Goal: Task Accomplishment & Management: Manage account settings

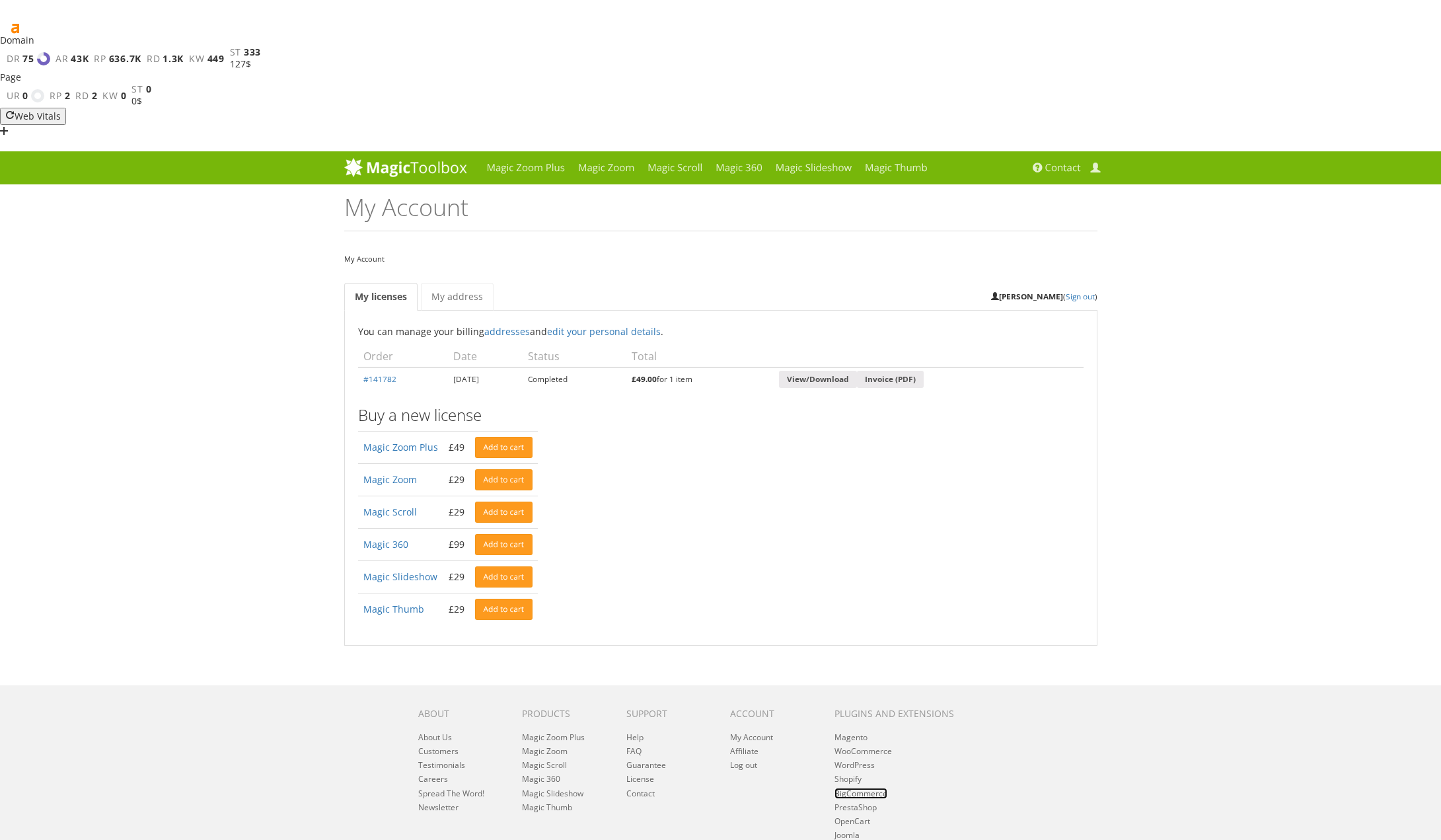
click at [857, 787] on link "BigCommerce" at bounding box center [861, 793] width 53 height 11
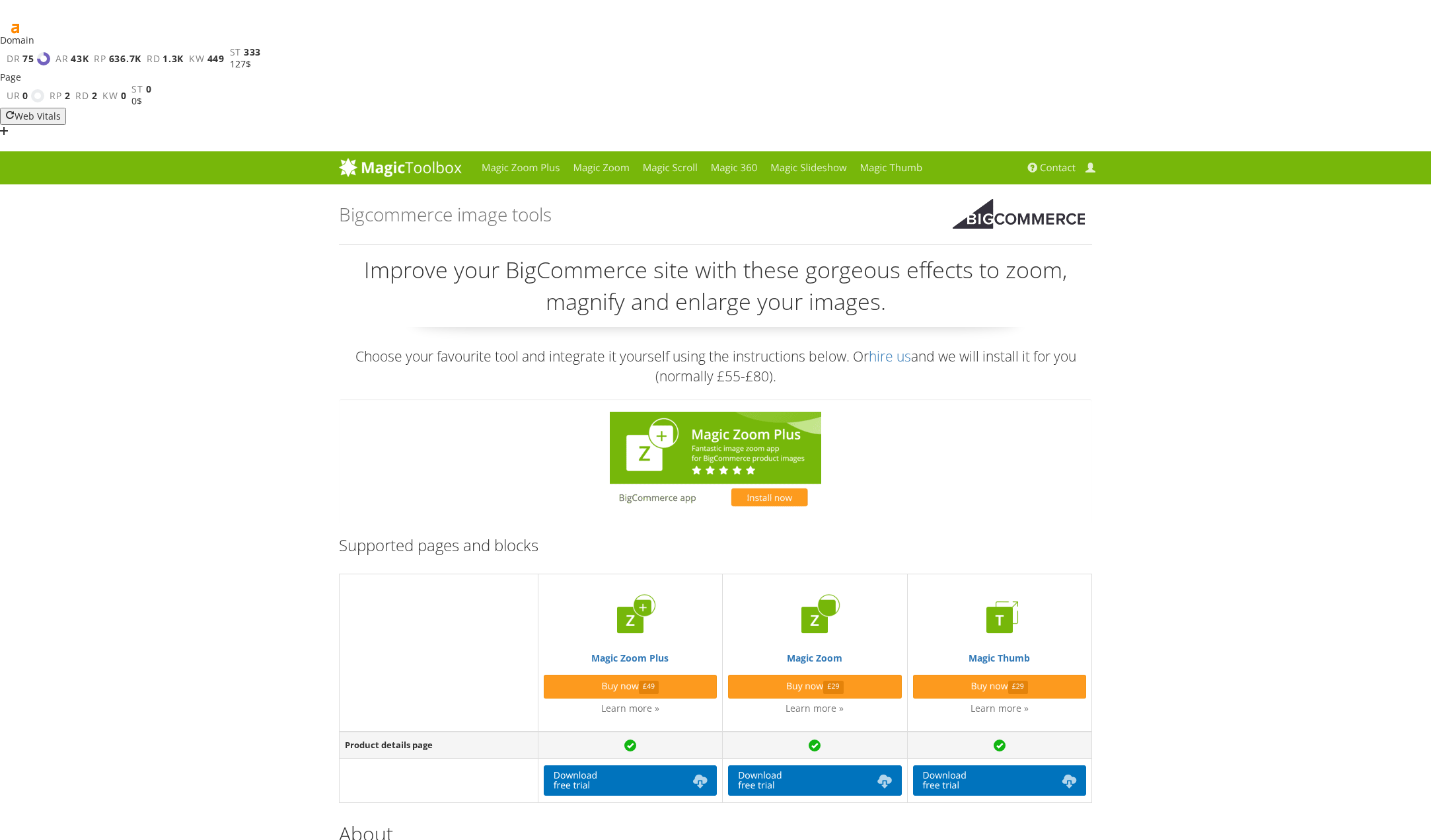
click at [1033, 399] on div at bounding box center [716, 461] width 753 height 124
click at [604, 151] on link "Magic Zoom" at bounding box center [601, 168] width 69 height 33
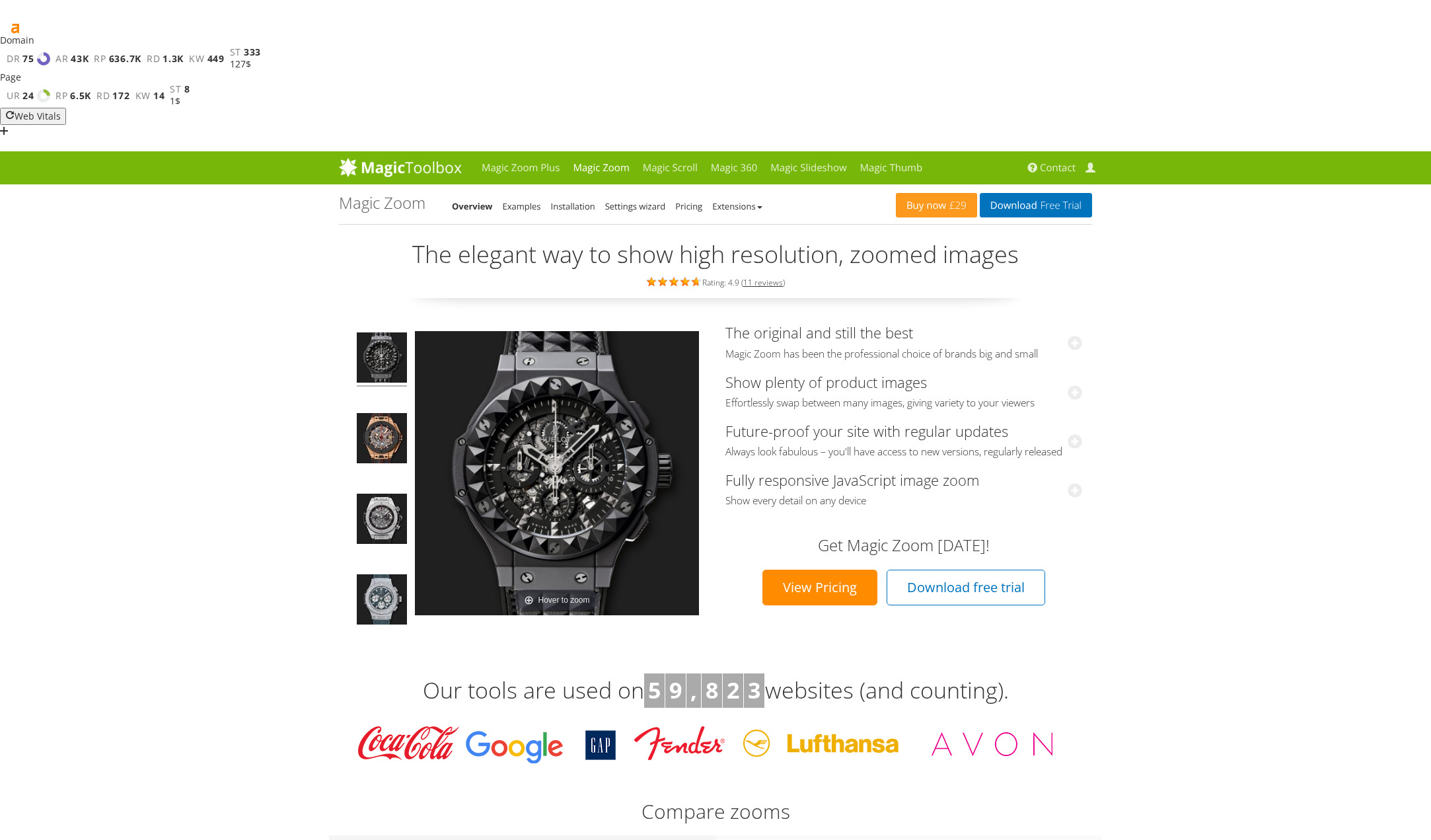
click at [1073, 162] on span "Contact" at bounding box center [1058, 168] width 35 height 13
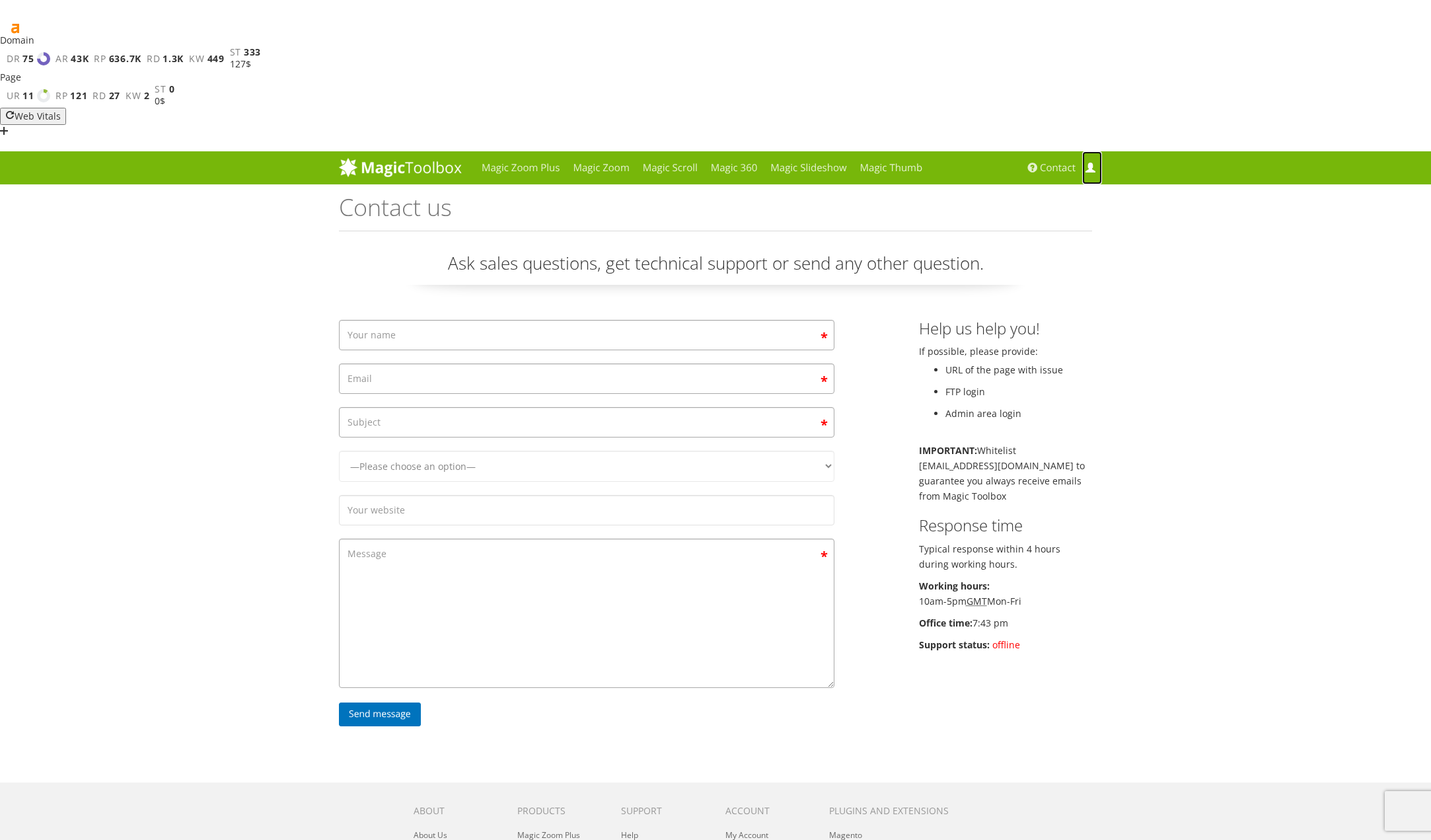
click at [1086, 163] on span at bounding box center [1091, 168] width 10 height 10
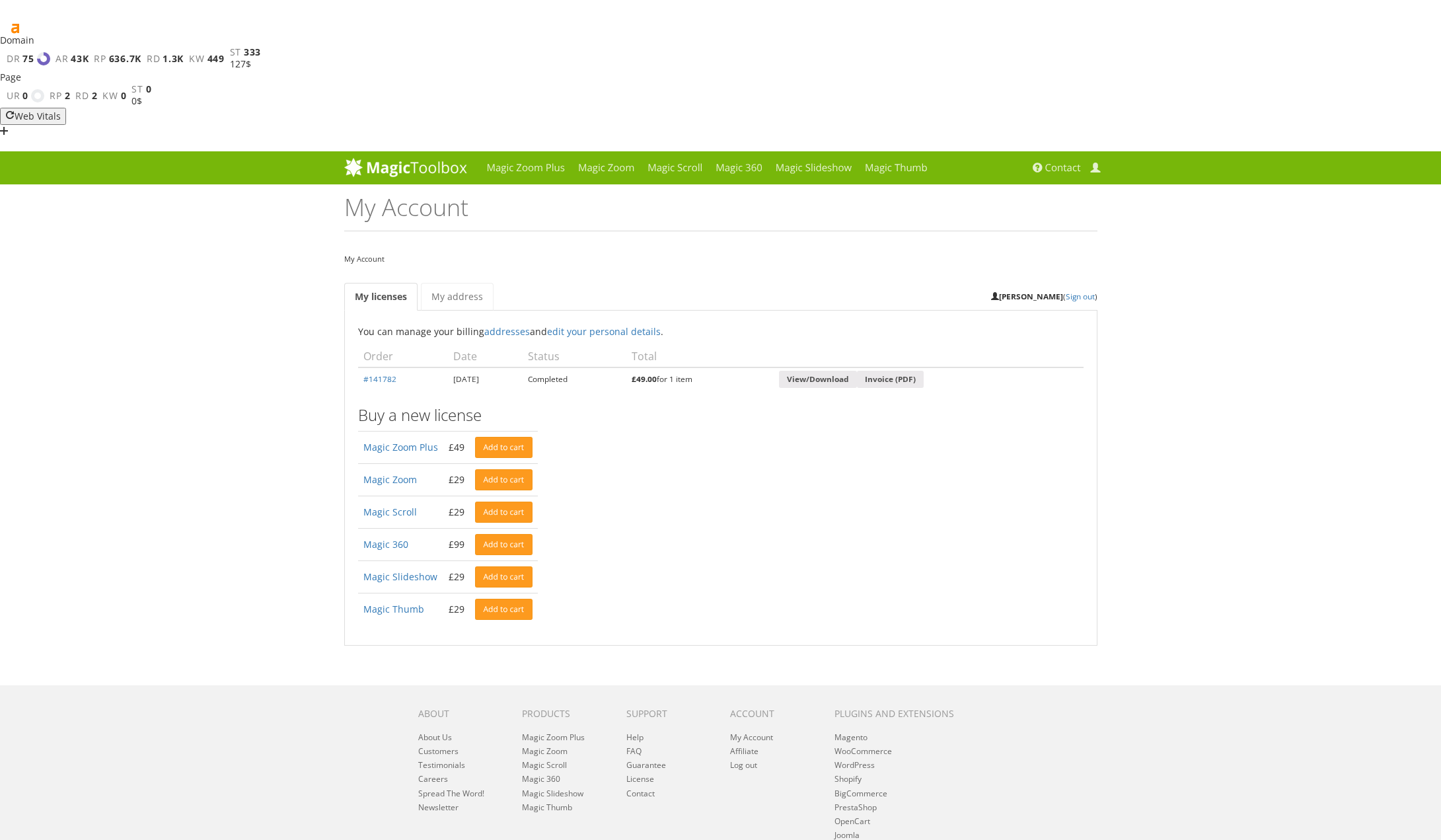
click at [831, 184] on div "My Account My Account My licenses My address [PERSON_NAME] ( Sign out ) You can…" at bounding box center [721, 415] width 773 height 461
click at [1211, 344] on div "Magic Zoom Plus Magic Zoom Magic Scroll Magic 360 Magic Slideshow Magic Thumb" at bounding box center [720, 543] width 1441 height 783
click at [479, 373] on time "[DATE]" at bounding box center [466, 378] width 26 height 10
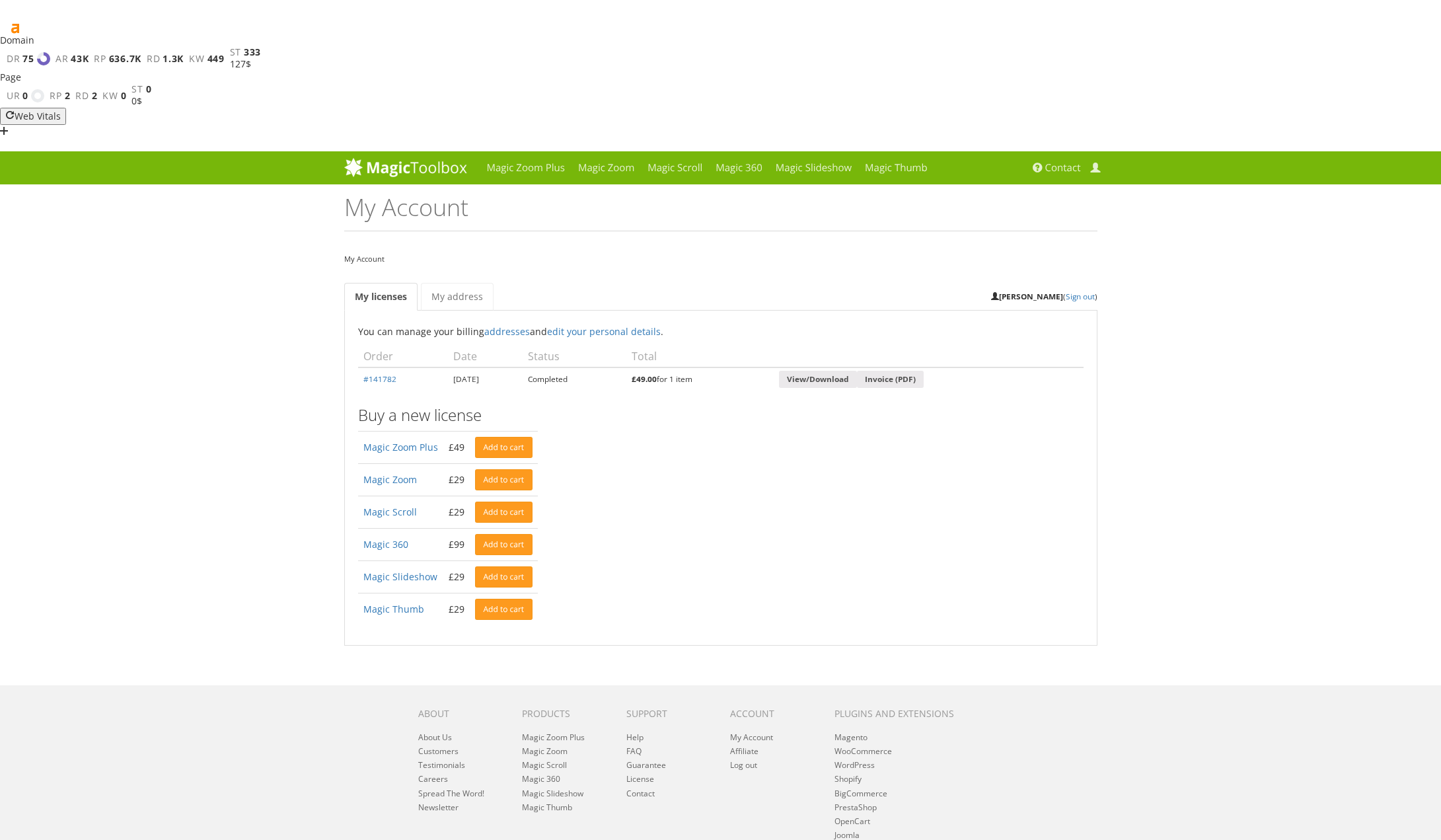
click at [587, 367] on td "Completed" at bounding box center [574, 379] width 104 height 24
click at [768, 251] on nav "My Account" at bounding box center [721, 258] width 753 height 15
click at [1094, 163] on span at bounding box center [1095, 168] width 10 height 10
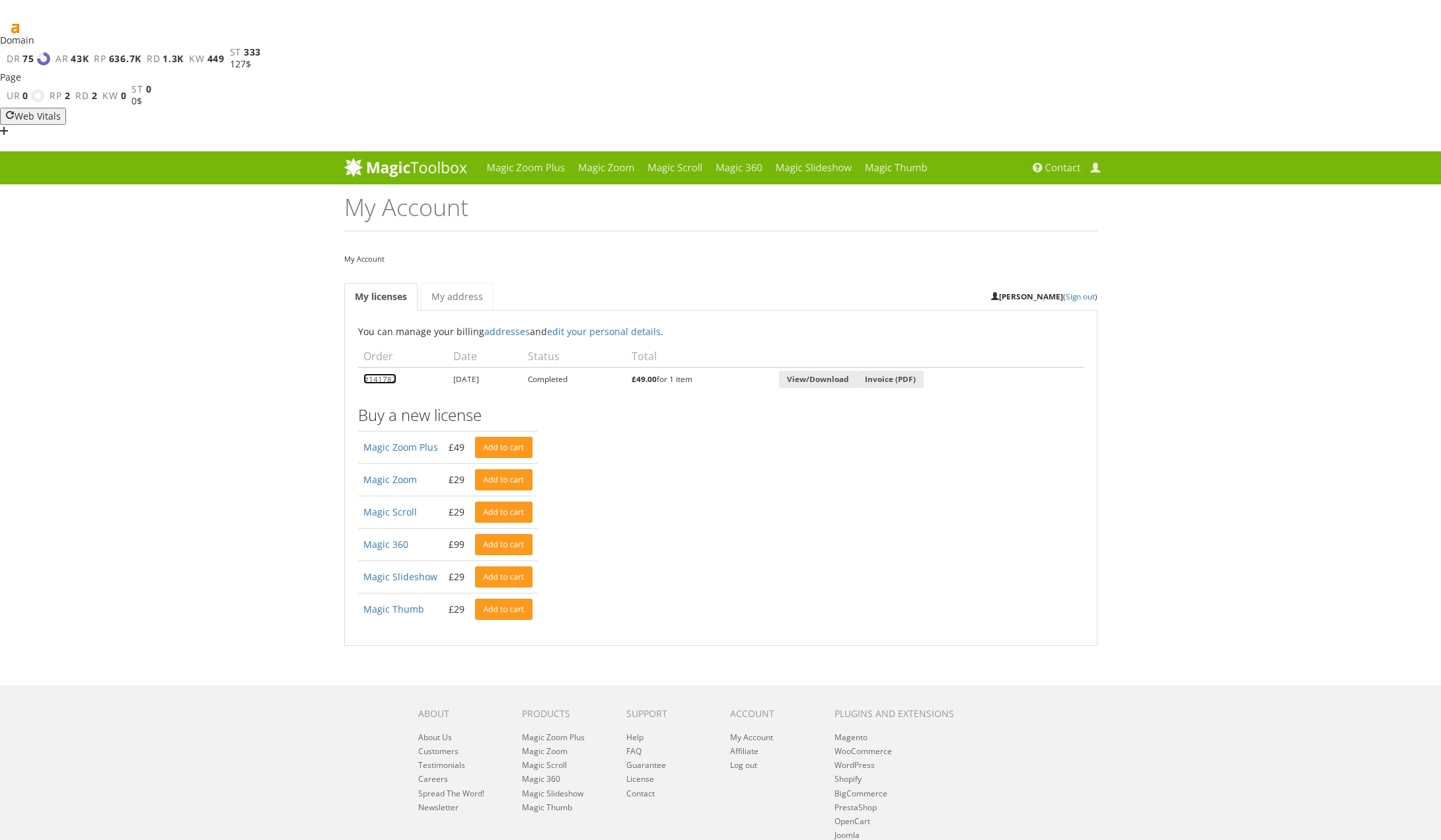
click at [379, 373] on link "#141782" at bounding box center [380, 378] width 33 height 10
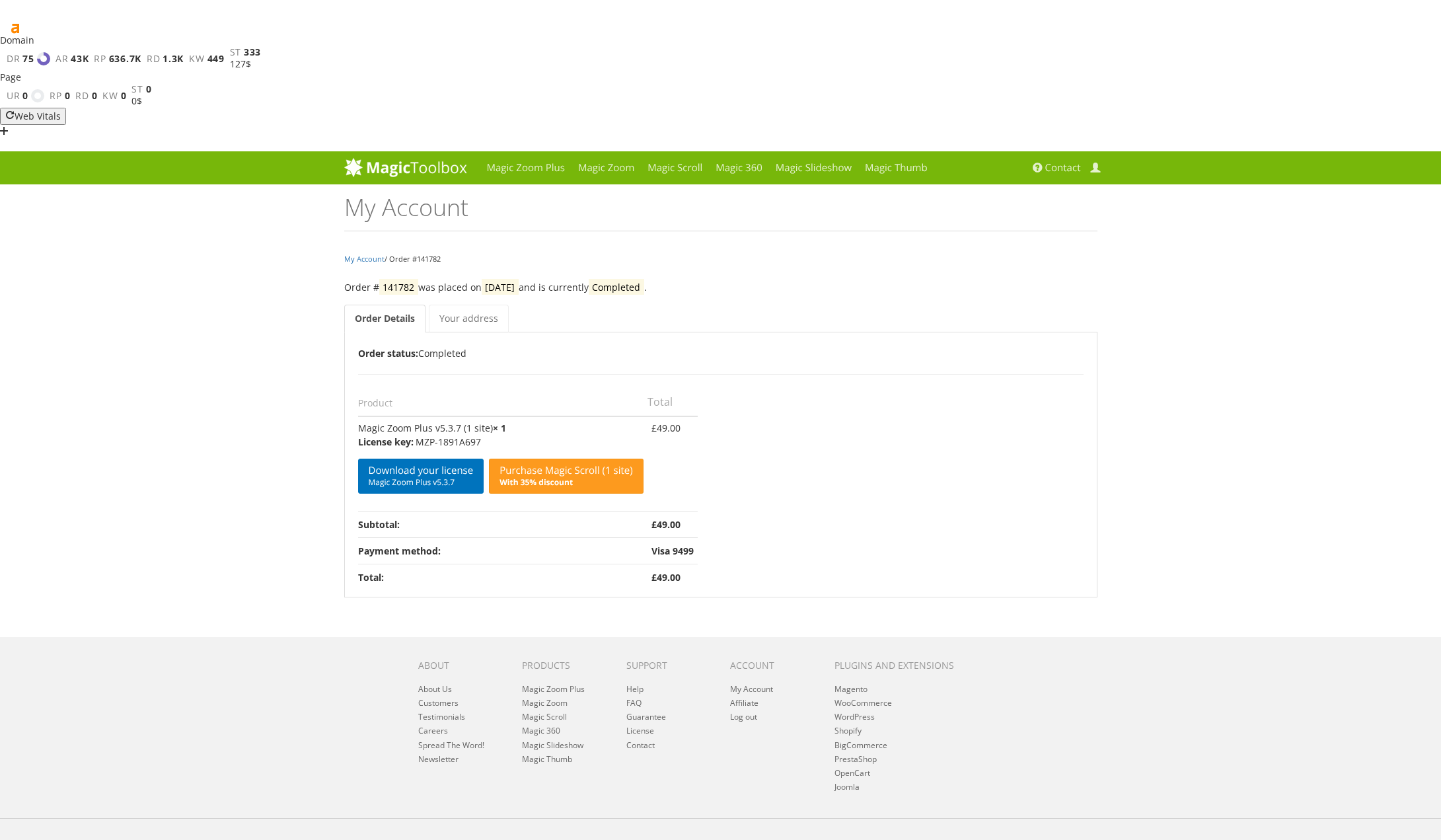
click at [448, 416] on td "Magic Zoom Plus v5.3.7 (1 site) × 1 License key: MZP-1891A697 Download your lic…" at bounding box center [503, 464] width 289 height 94
click at [538, 151] on link "Magic Zoom Plus" at bounding box center [526, 168] width 91 height 33
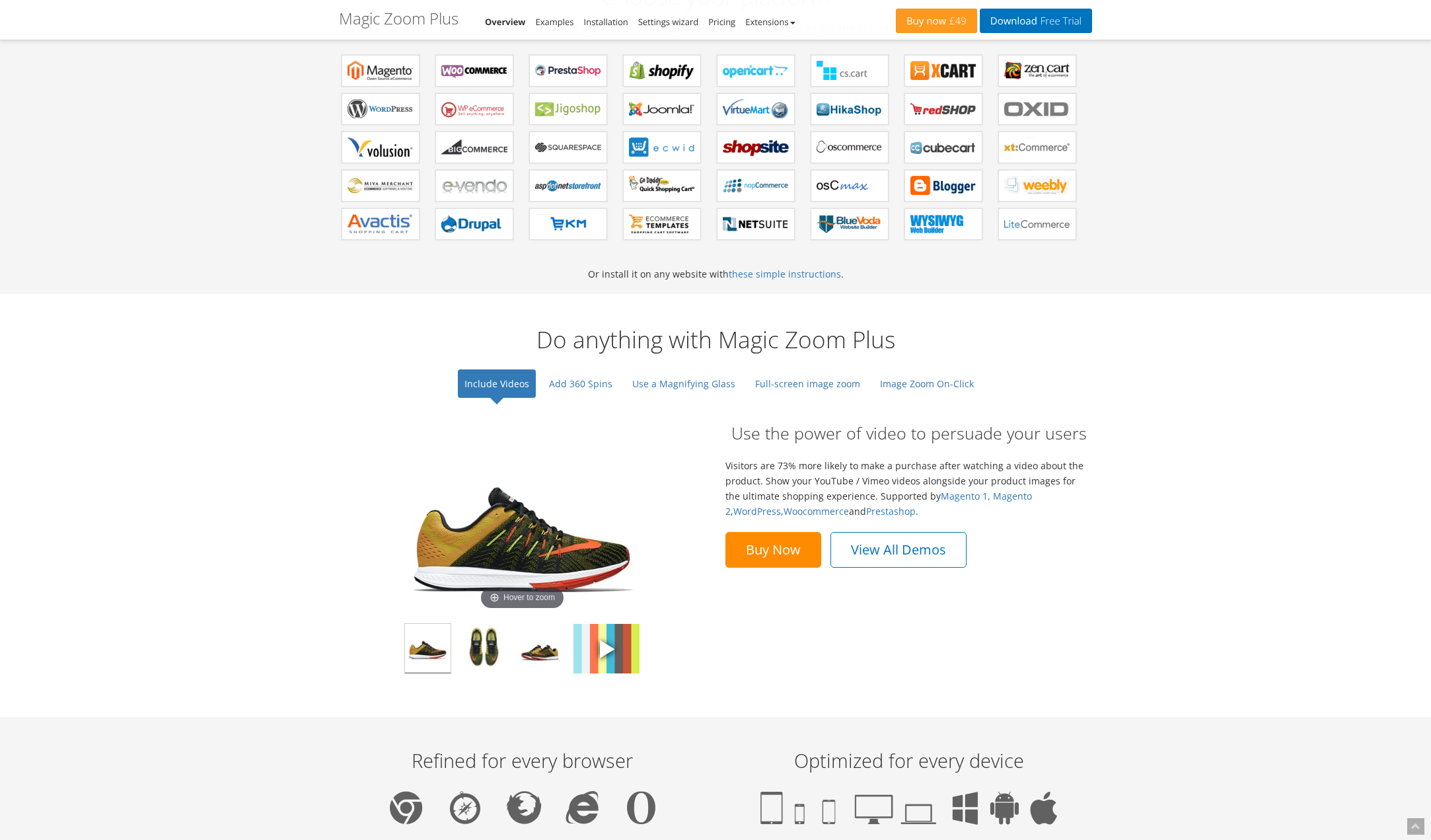
scroll to position [859, 0]
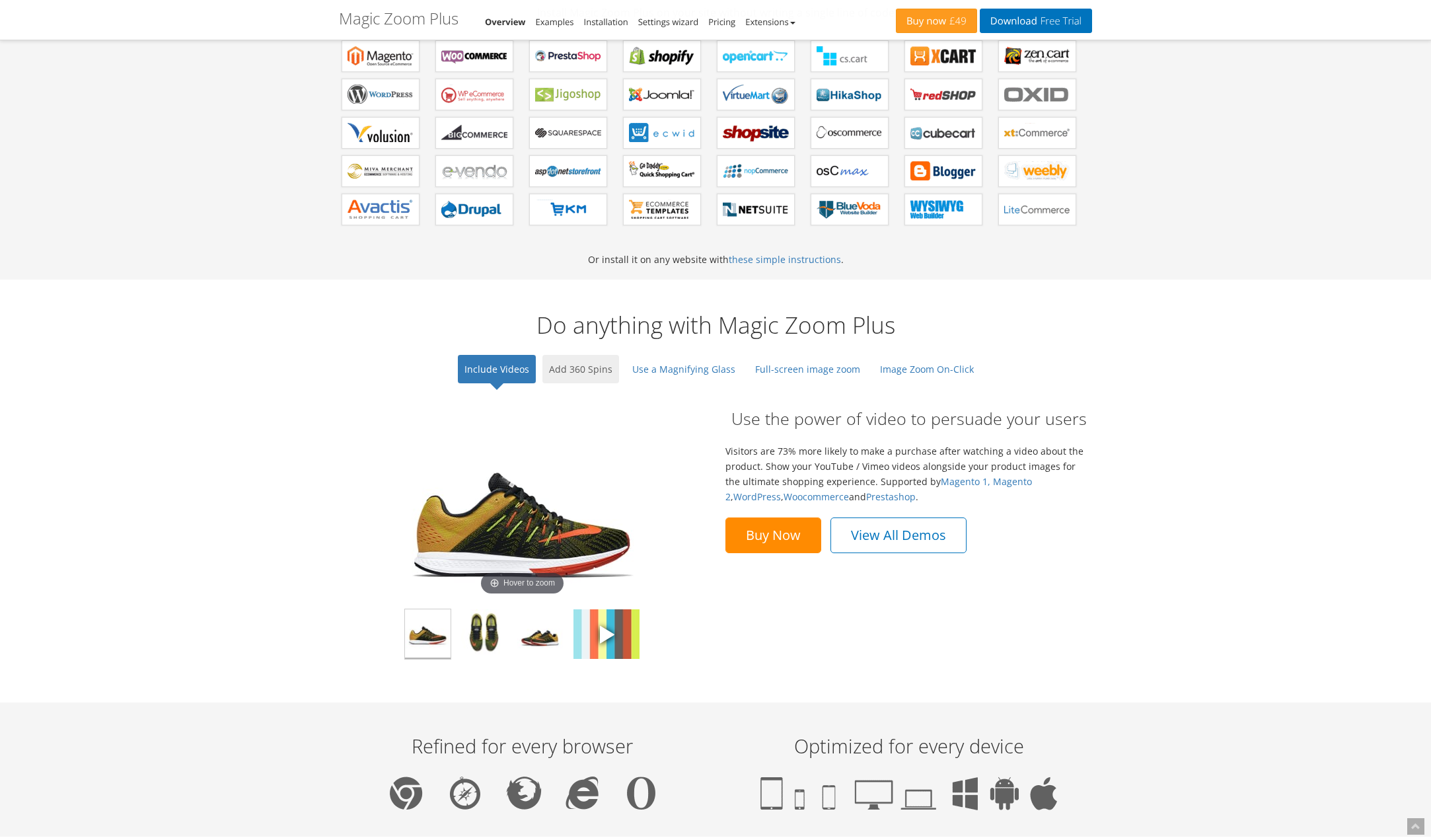
click at [583, 355] on link "Add 360 Spins" at bounding box center [581, 369] width 77 height 28
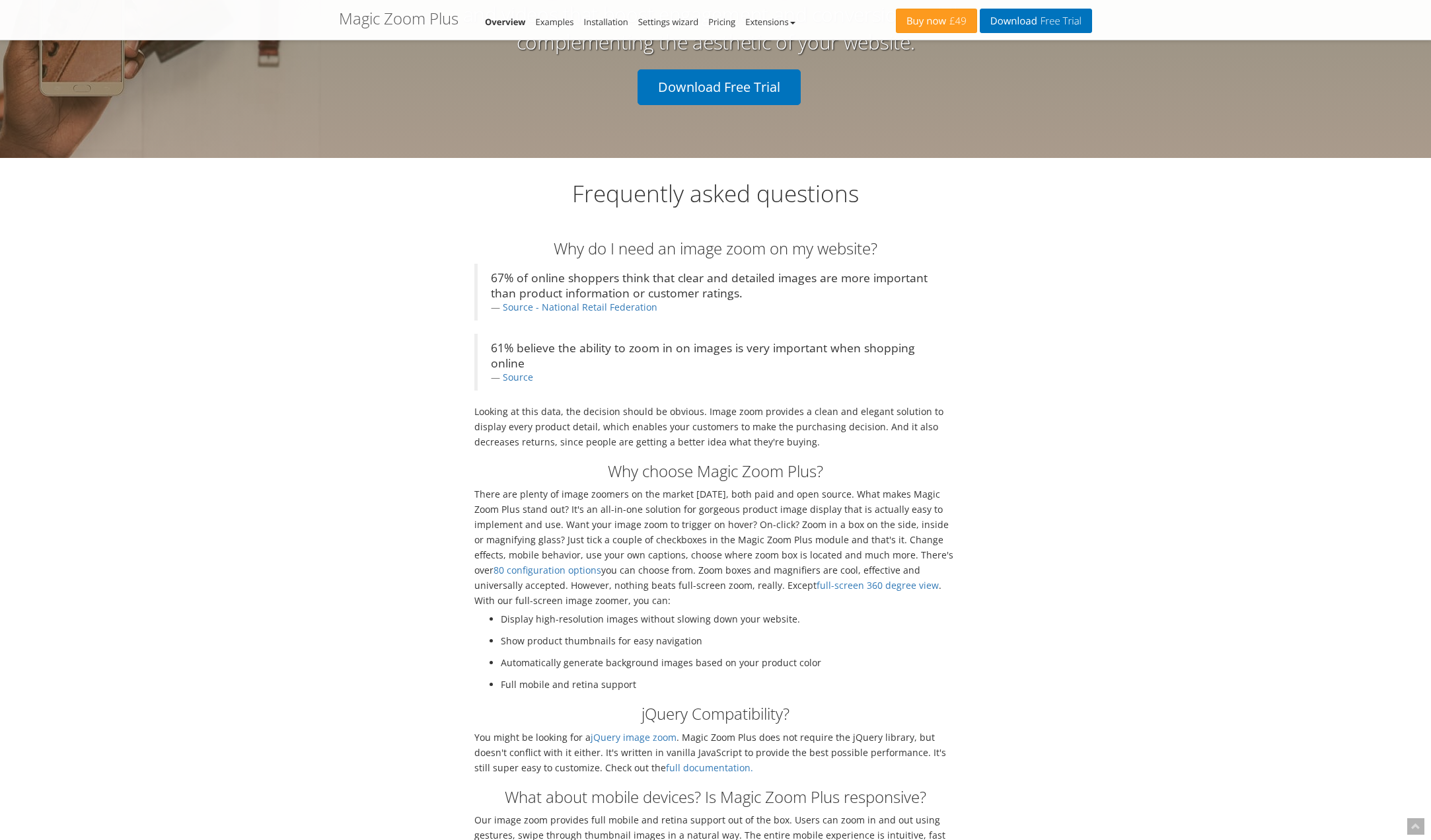
scroll to position [3501, 0]
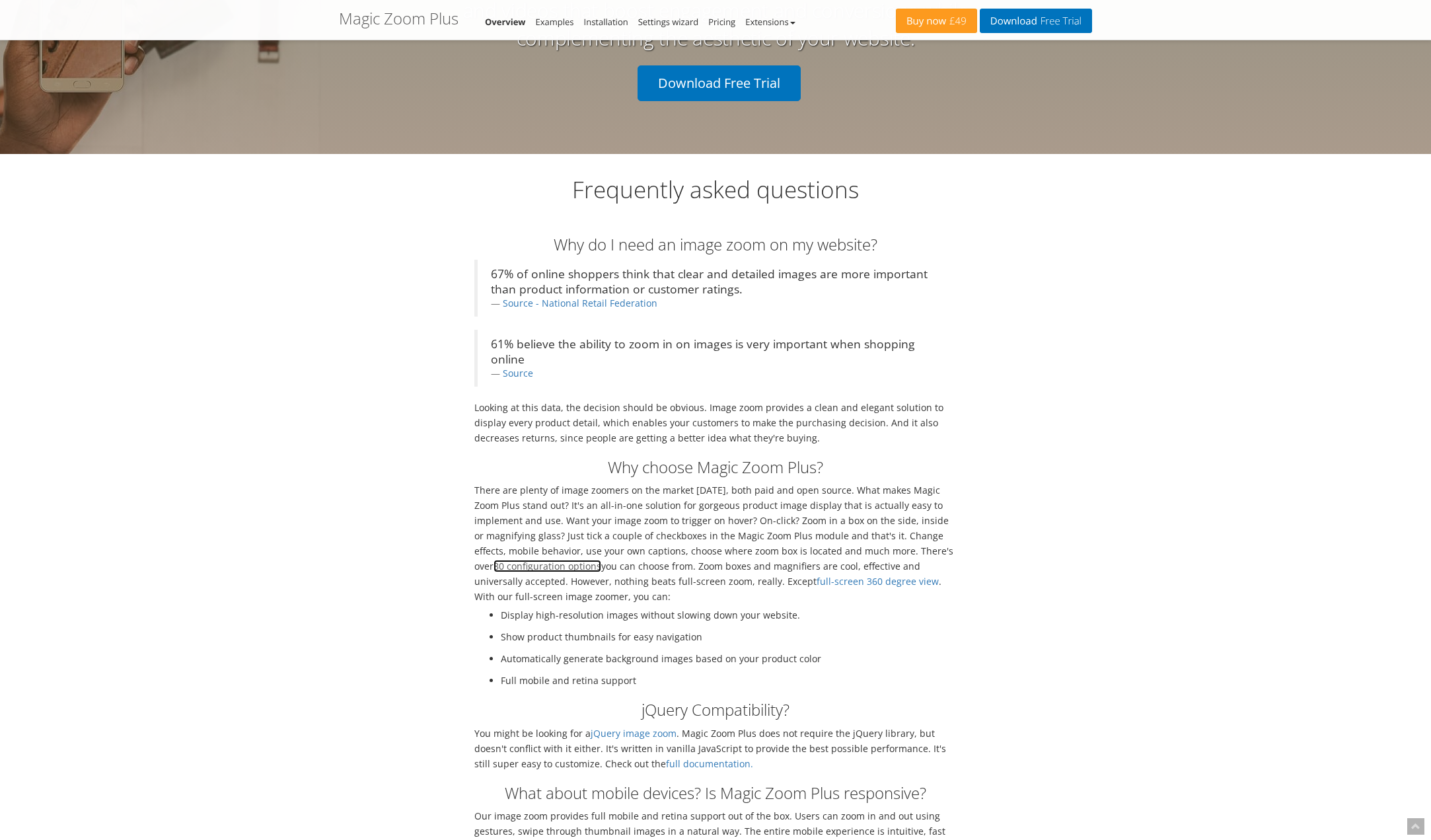
click at [602, 559] on link "80 configuration options" at bounding box center [547, 565] width 107 height 13
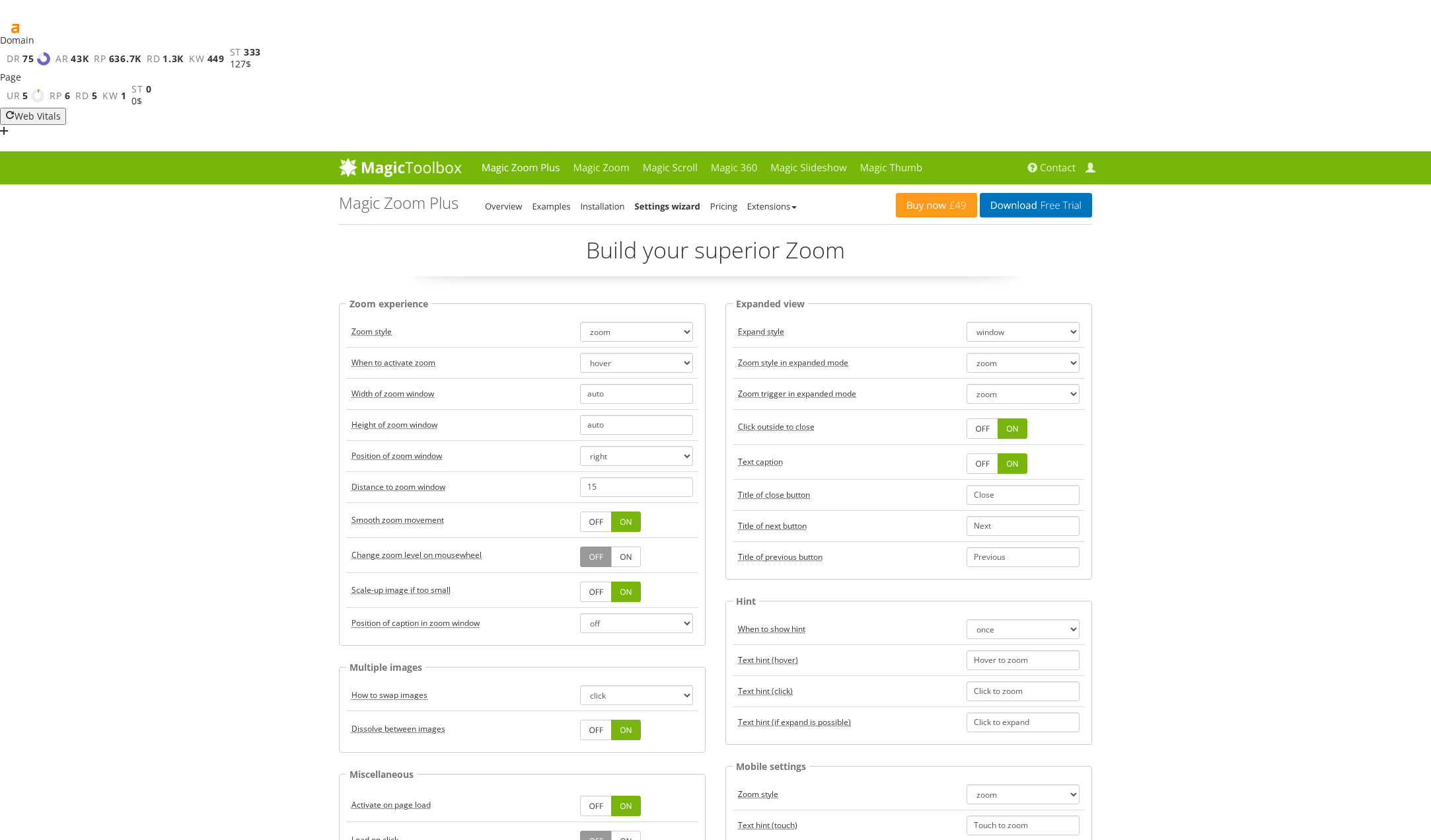
click at [790, 235] on p "Build your superior Zoom" at bounding box center [716, 255] width 753 height 42
click at [501, 200] on link "Overview" at bounding box center [503, 205] width 37 height 12
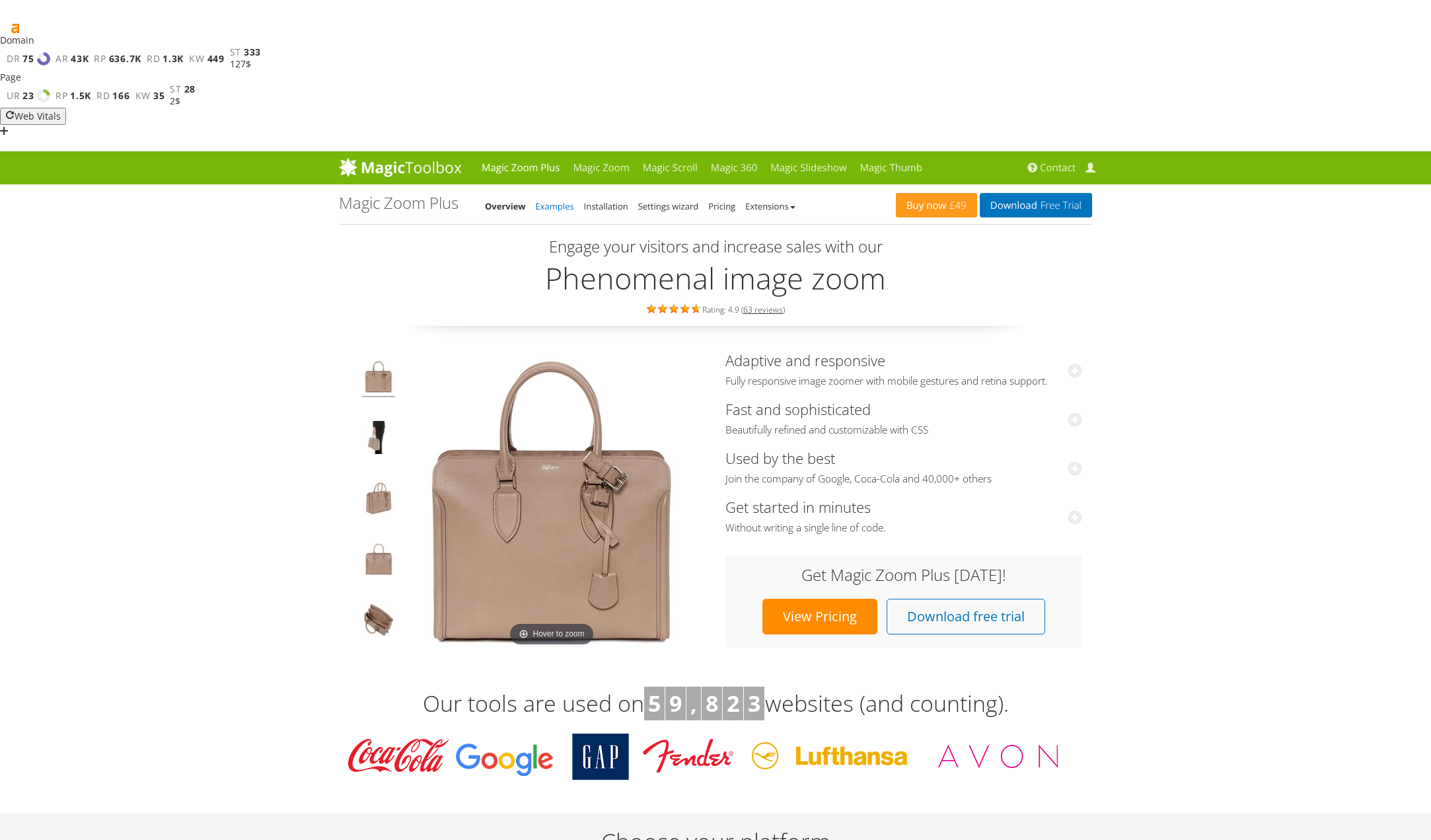
click at [552, 200] on link "Examples" at bounding box center [555, 205] width 38 height 12
